Goal: Information Seeking & Learning: Compare options

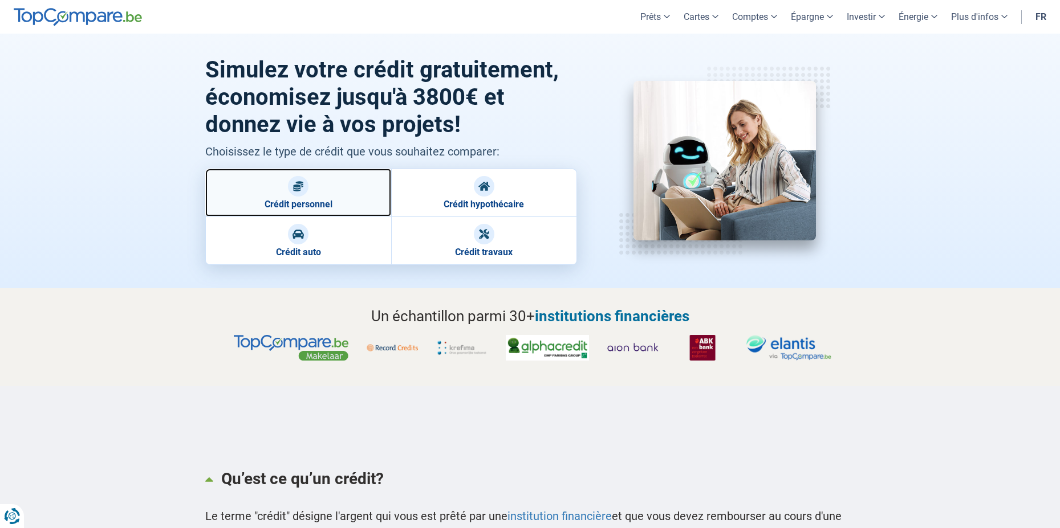
click at [267, 192] on link "Crédit personnel" at bounding box center [298, 193] width 186 height 48
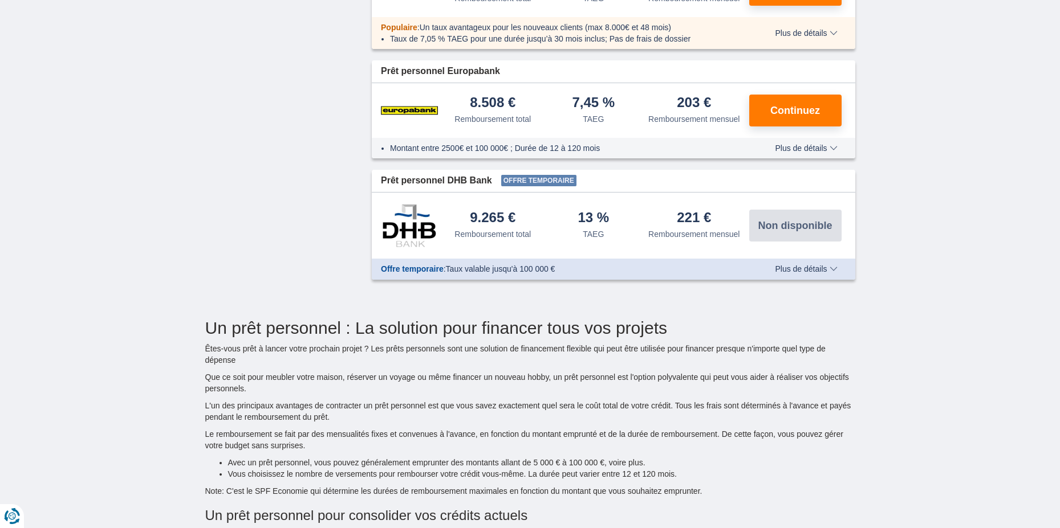
scroll to position [741, 0]
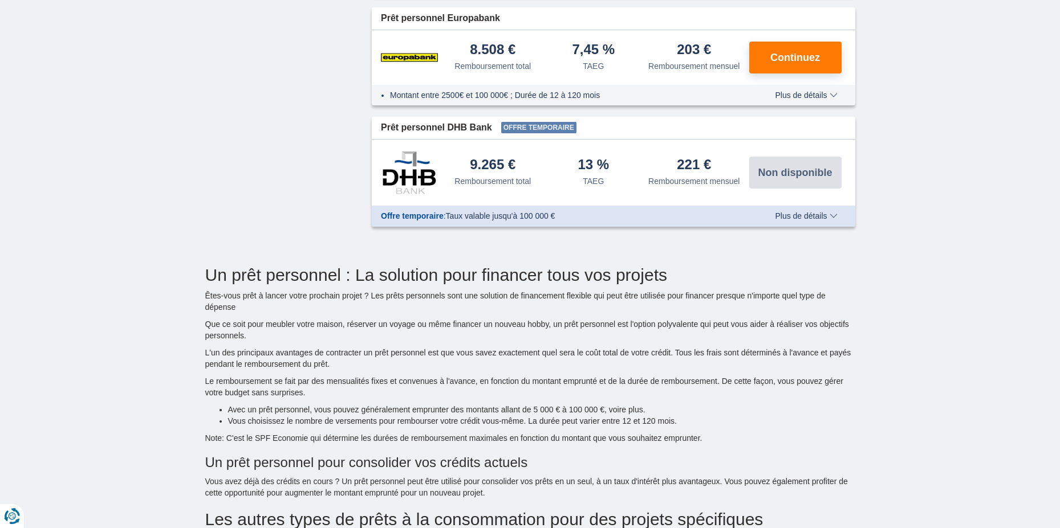
drag, startPoint x: 805, startPoint y: 214, endPoint x: 213, endPoint y: 202, distance: 592.3
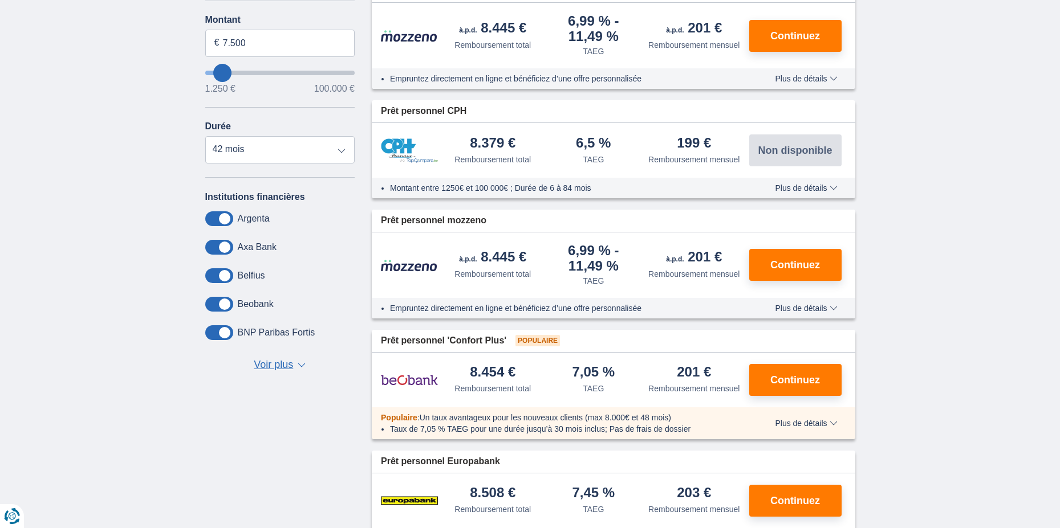
scroll to position [228, 0]
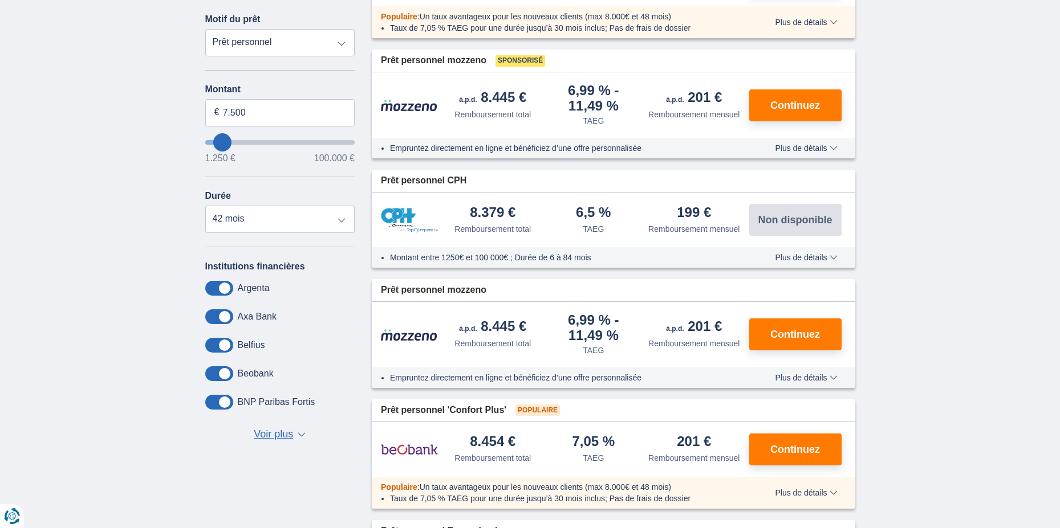
click at [279, 440] on span "Voir plus" at bounding box center [273, 434] width 39 height 15
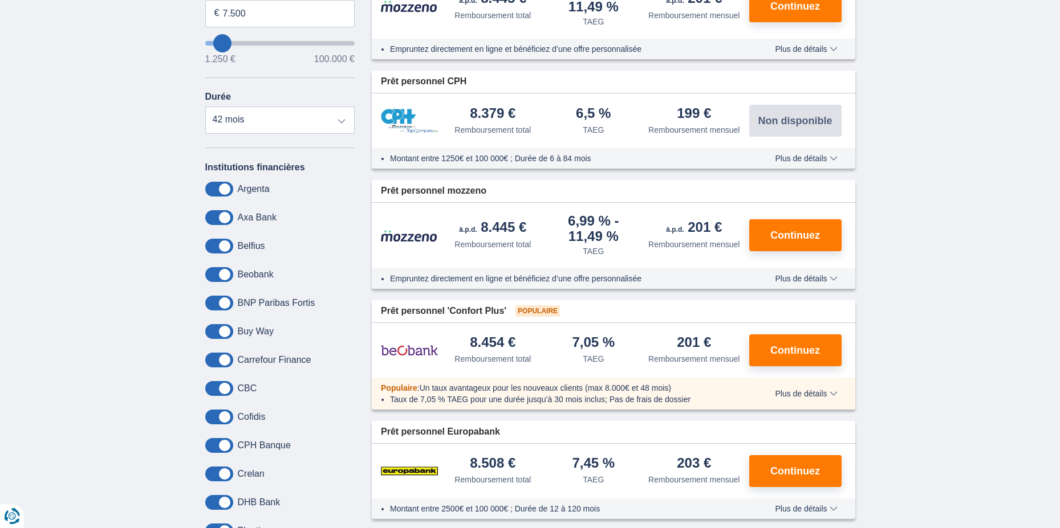
scroll to position [342, 0]
